Goal: Check status: Check status

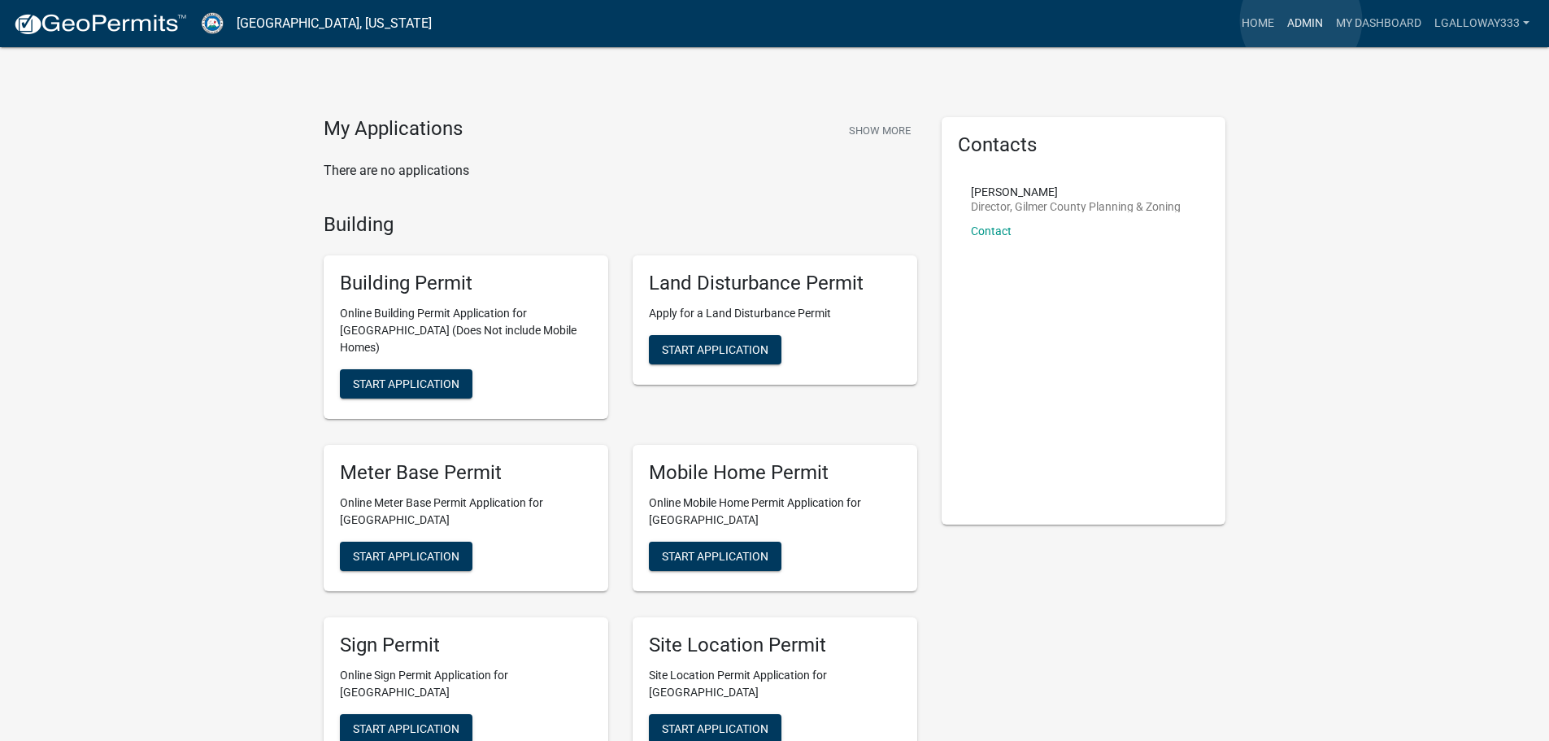
click at [1301, 20] on link "Admin" at bounding box center [1305, 23] width 49 height 31
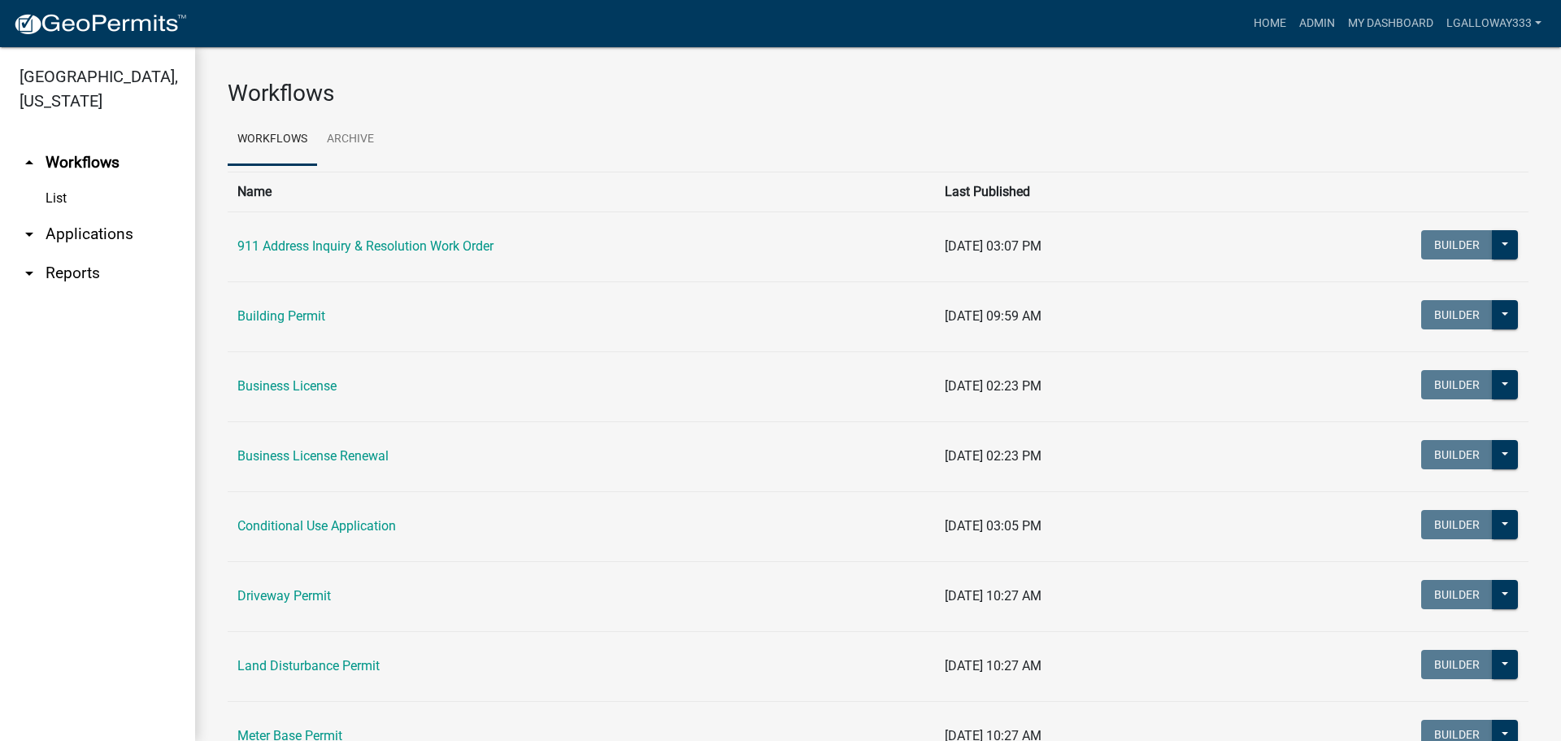
click at [54, 194] on link "List" at bounding box center [97, 198] width 195 height 33
click at [24, 160] on icon "arrow_drop_up" at bounding box center [30, 163] width 20 height 20
click at [29, 235] on icon "arrow_drop_down" at bounding box center [30, 234] width 20 height 20
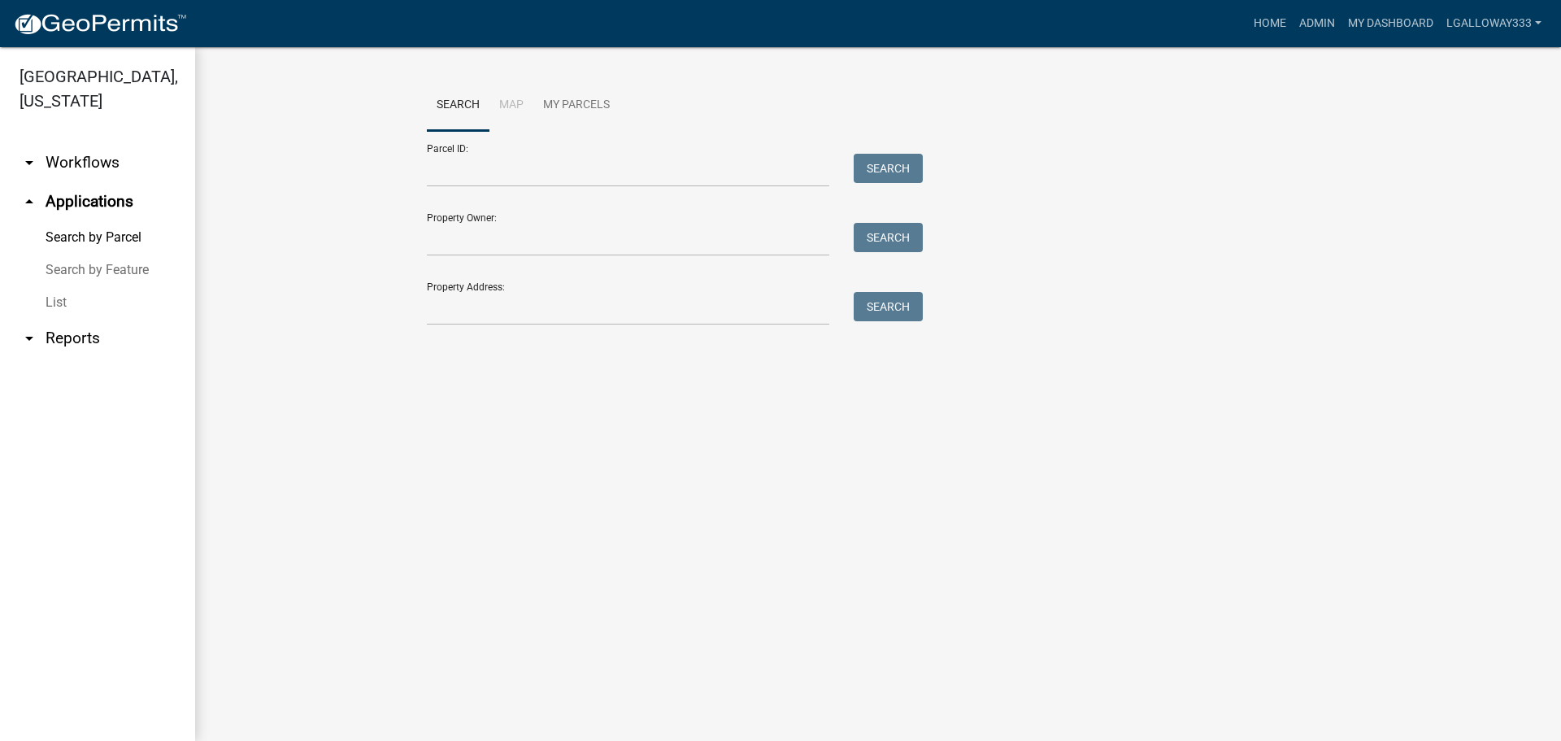
click at [59, 304] on link "List" at bounding box center [97, 302] width 195 height 33
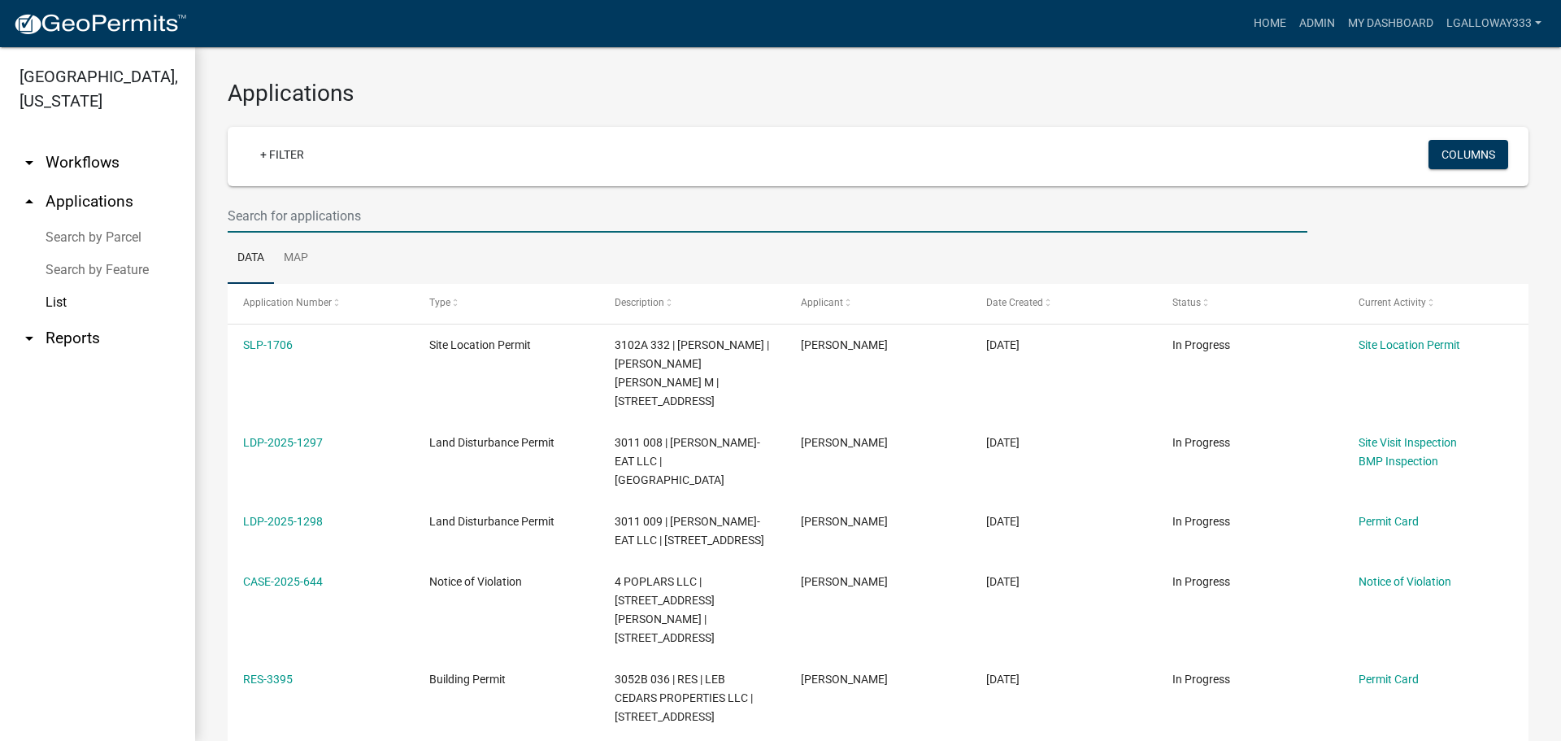
click at [275, 216] on input "text" at bounding box center [768, 215] width 1080 height 33
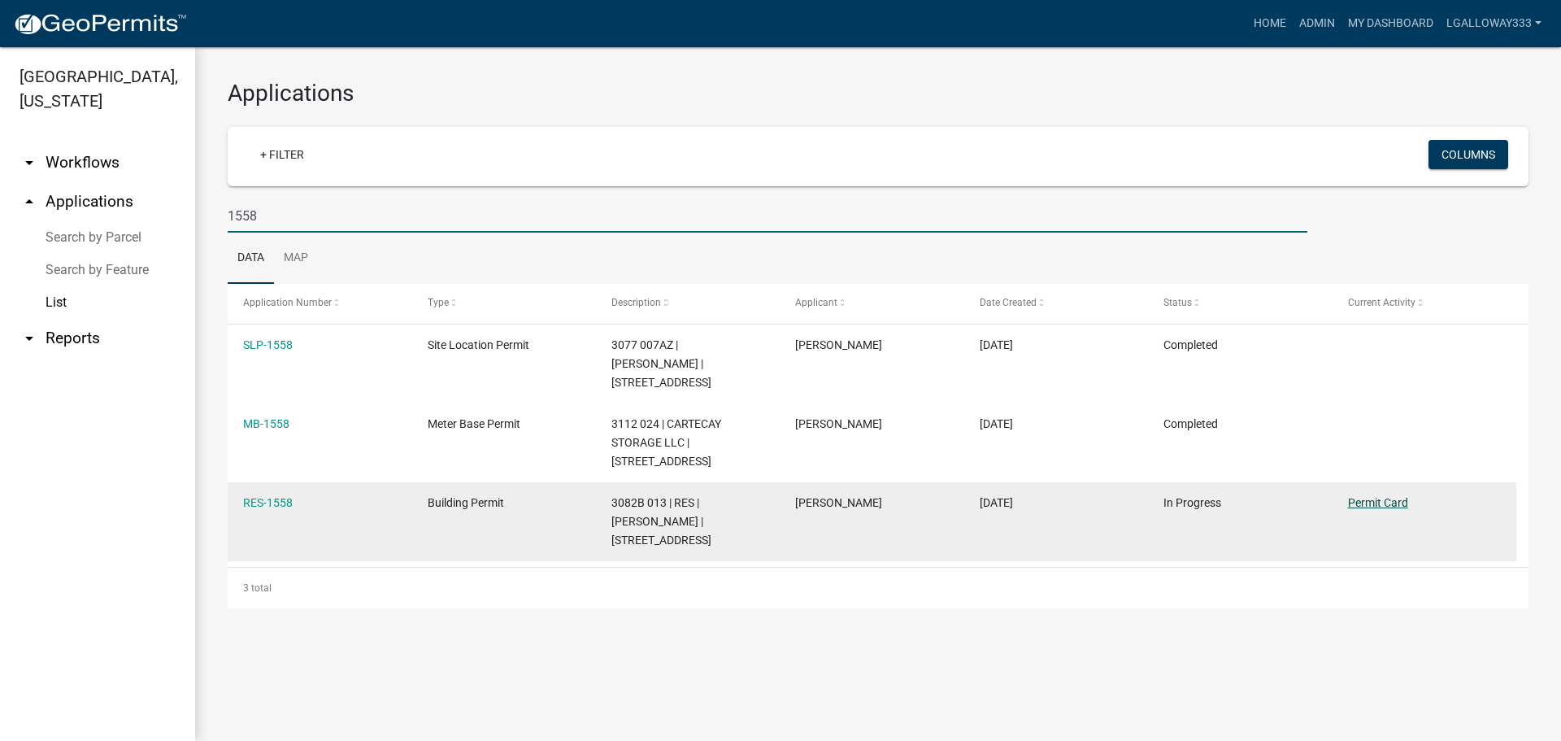
type input "1558"
click at [1380, 499] on link "Permit Card" at bounding box center [1378, 502] width 60 height 13
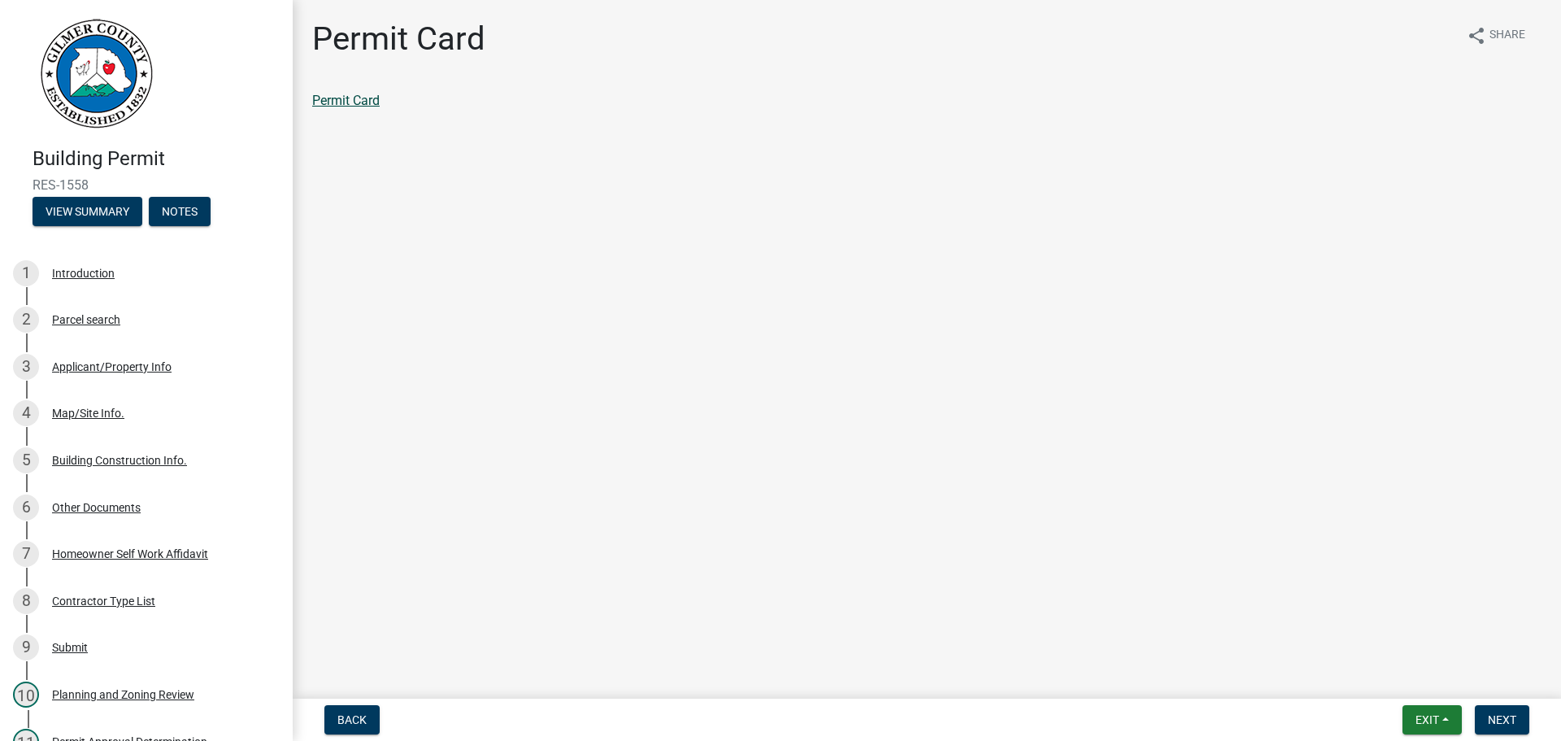
click at [372, 100] on link "Permit Card" at bounding box center [345, 100] width 67 height 15
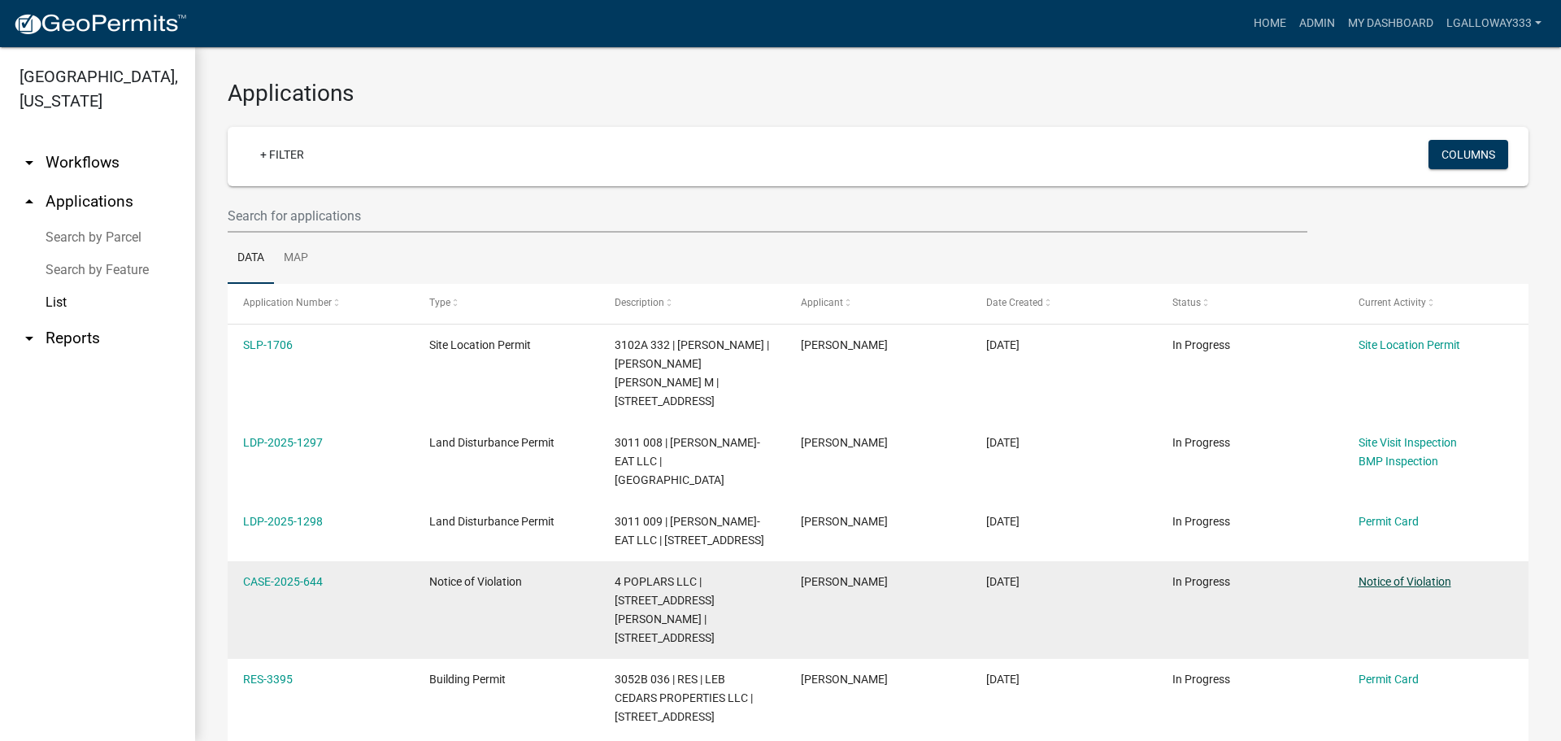
click at [1365, 575] on link "Notice of Violation" at bounding box center [1405, 581] width 93 height 13
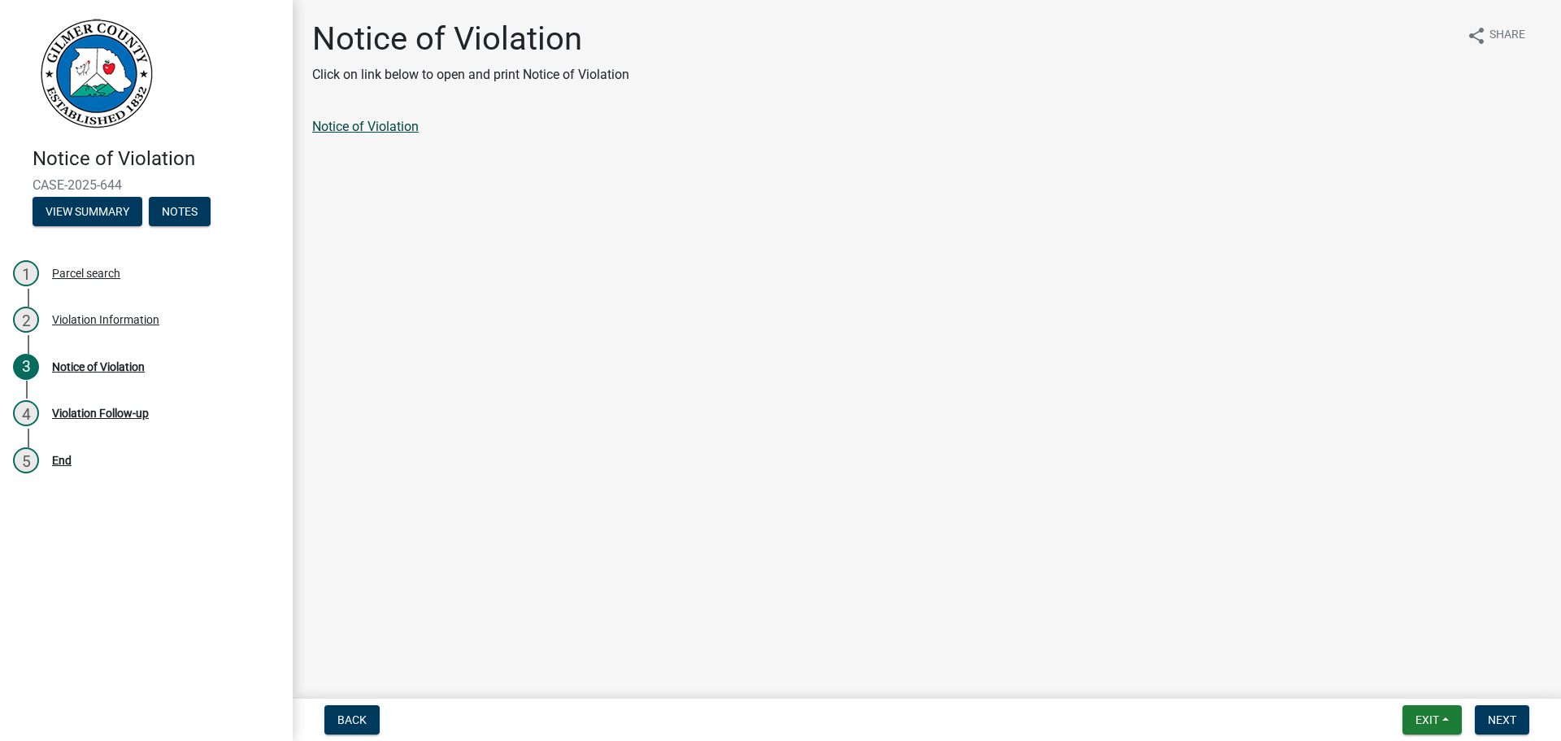
click at [328, 128] on link "Notice of Violation" at bounding box center [365, 126] width 107 height 15
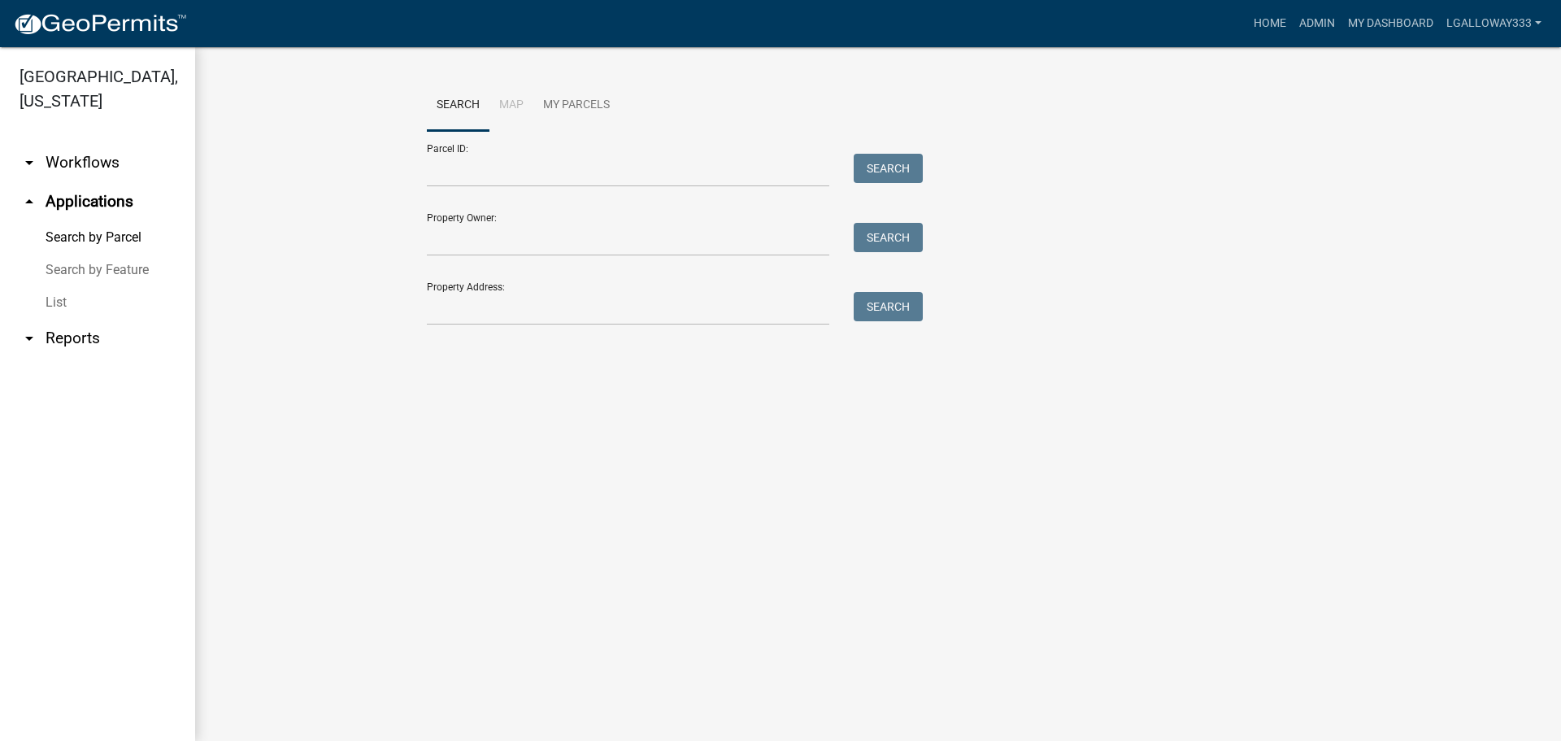
click at [26, 161] on icon "arrow_drop_down" at bounding box center [30, 163] width 20 height 20
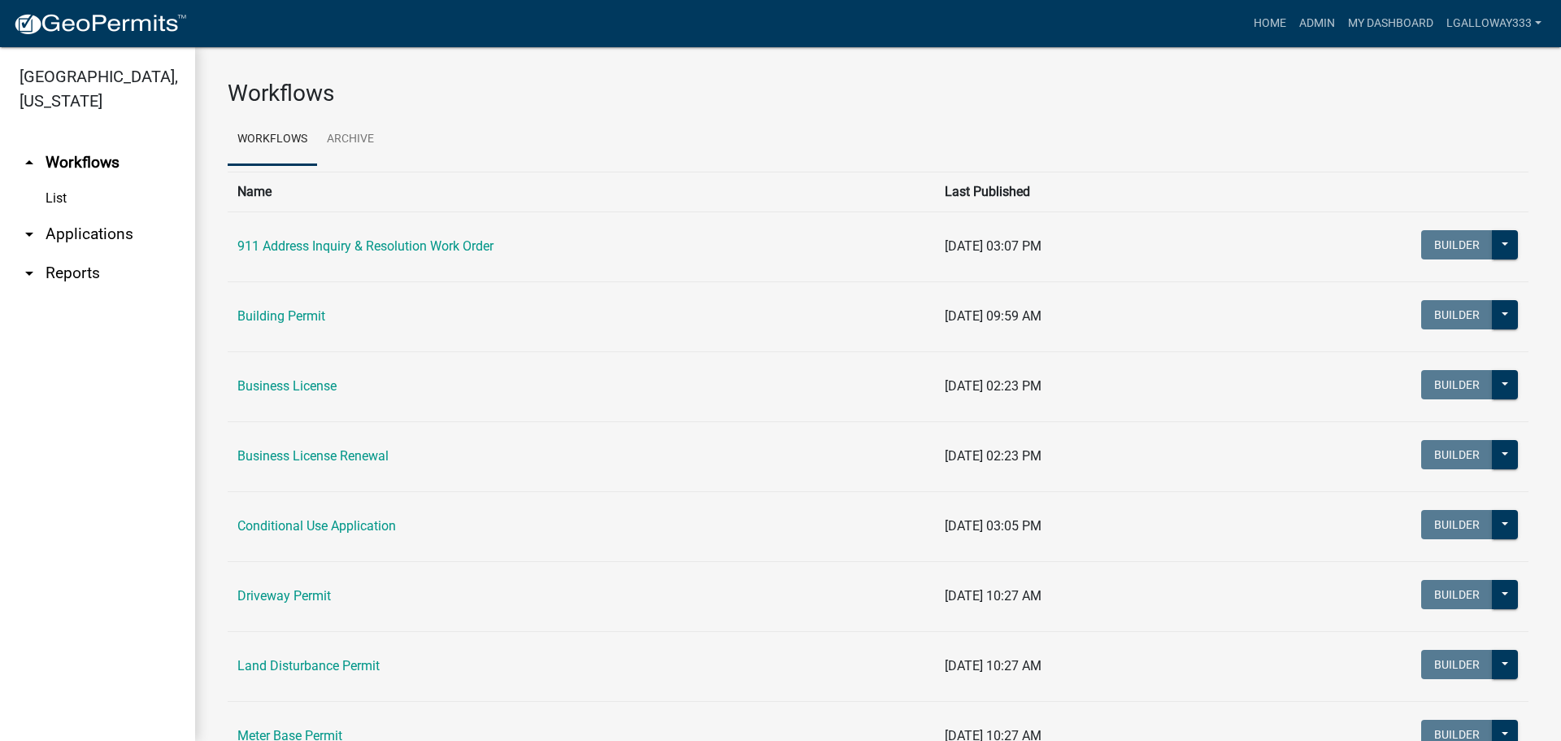
click at [30, 150] on link "arrow_drop_up Workflows" at bounding box center [97, 162] width 195 height 39
click at [30, 162] on icon "arrow_drop_up" at bounding box center [30, 163] width 20 height 20
click at [29, 159] on icon "arrow_drop_up" at bounding box center [30, 163] width 20 height 20
click at [36, 233] on icon "arrow_drop_down" at bounding box center [30, 234] width 20 height 20
